Goal: Task Accomplishment & Management: Manage account settings

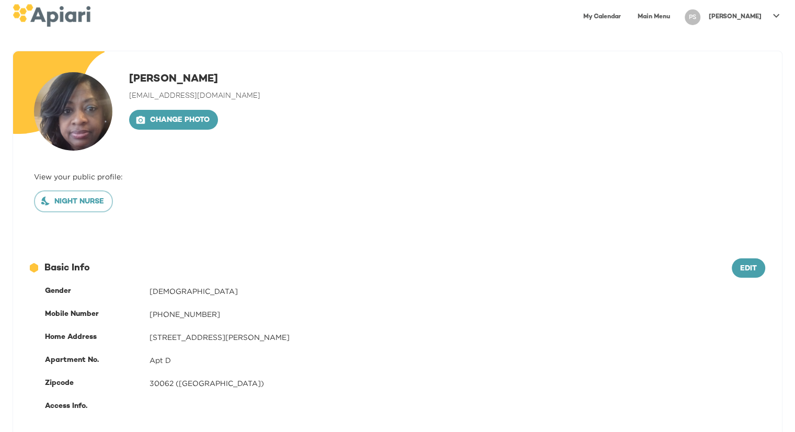
click at [627, 15] on link "My Calendar" at bounding box center [602, 16] width 50 height 21
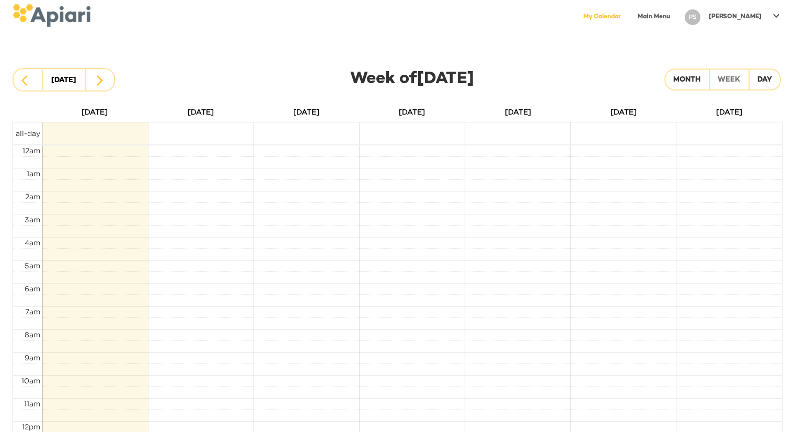
click at [671, 15] on link "Main Menu" at bounding box center [653, 16] width 45 height 21
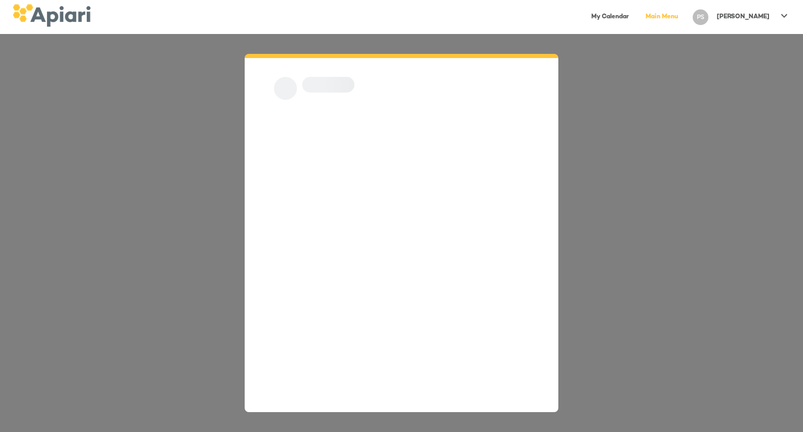
scroll to position [15, 0]
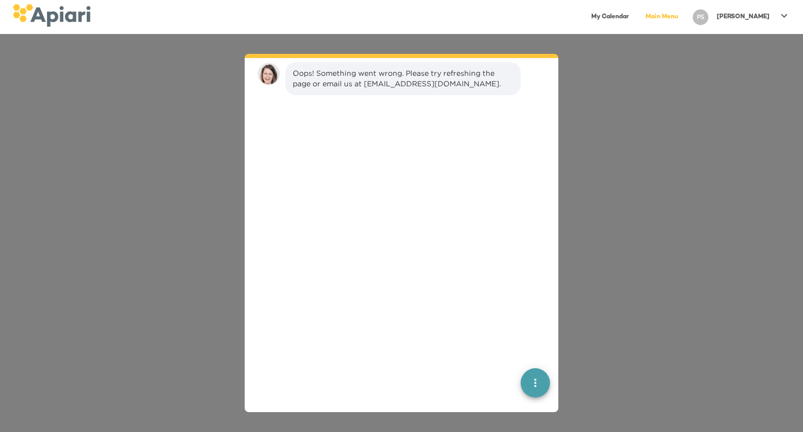
click at [766, 15] on p "[PERSON_NAME]" at bounding box center [743, 17] width 53 height 9
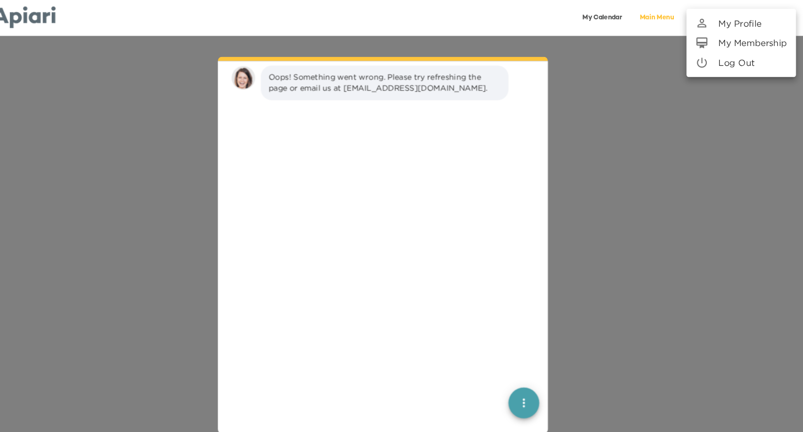
click at [759, 15] on link "My Profile" at bounding box center [742, 22] width 104 height 19
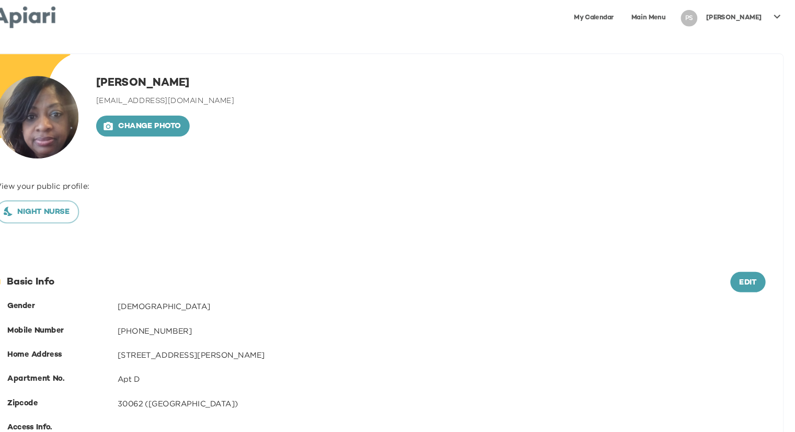
click at [624, 11] on link "My Calendar" at bounding box center [602, 16] width 50 height 21
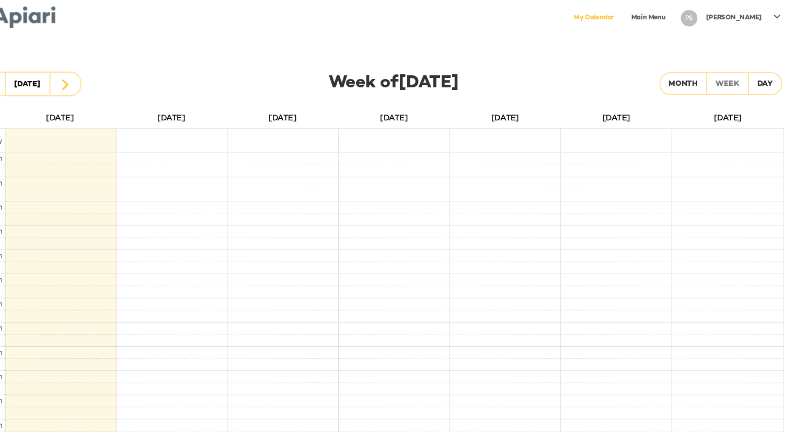
click at [676, 17] on link "Main Menu" at bounding box center [653, 16] width 45 height 21
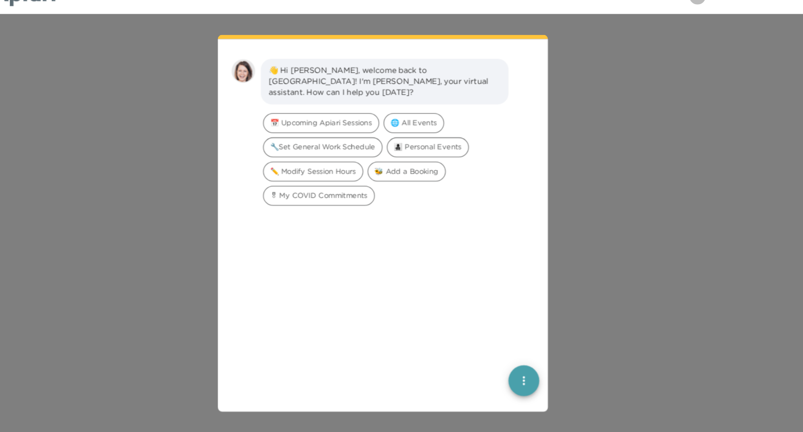
scroll to position [15, 0]
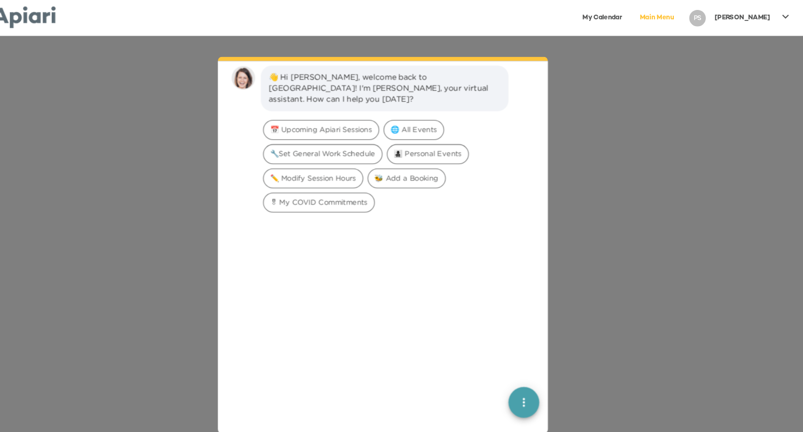
click at [762, 11] on div "[PERSON_NAME]" at bounding box center [742, 16] width 61 height 17
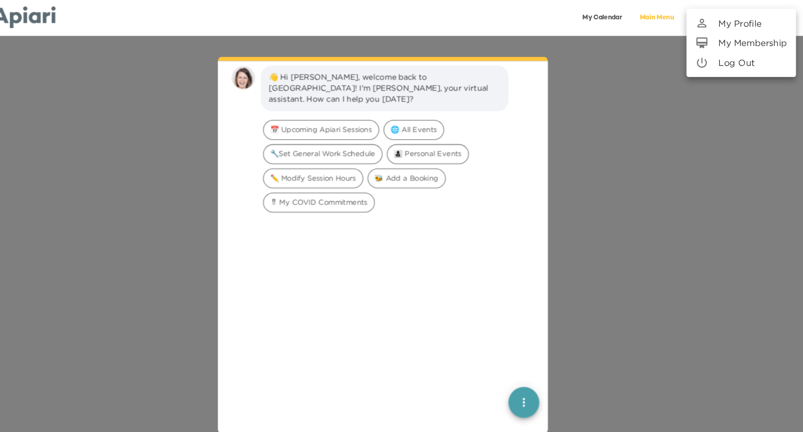
click at [735, 60] on p "Log Out" at bounding box center [737, 59] width 34 height 13
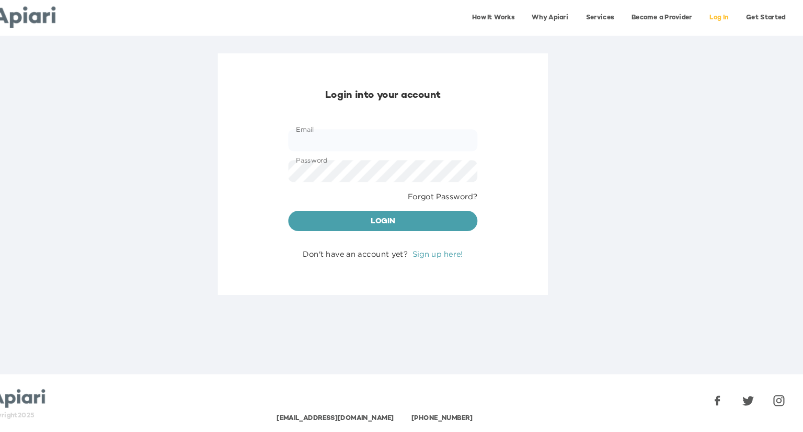
type input "**********"
